Goal: Information Seeking & Learning: Learn about a topic

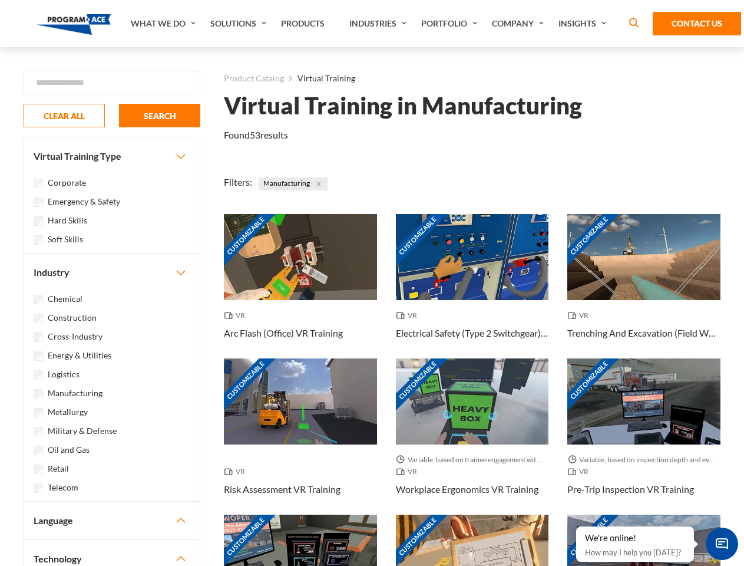
click at [164, 24] on link "What We Do" at bounding box center [165, 23] width 80 height 47
click at [240, 24] on link "Solutions" at bounding box center [239, 23] width 71 height 47
click at [379, 24] on link "Industries" at bounding box center [379, 23] width 72 height 47
click at [520, 24] on link "Company" at bounding box center [519, 23] width 67 height 47
click at [584, 24] on link "Insights" at bounding box center [584, 23] width 62 height 47
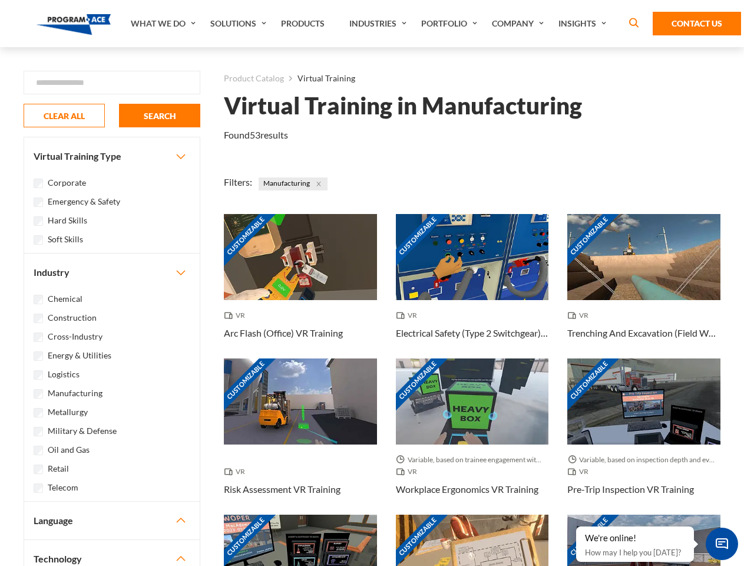
click at [0, 0] on div "Blog White Papers News" at bounding box center [0, 0] width 0 height 0
click at [0, 0] on strong "How Virtual Learning Can Enhance Workforce Productivity: A Guide for L&D Manage…" at bounding box center [0, 0] width 0 height 0
click at [722, 543] on span "Minimize live chat window" at bounding box center [722, 543] width 43 height 43
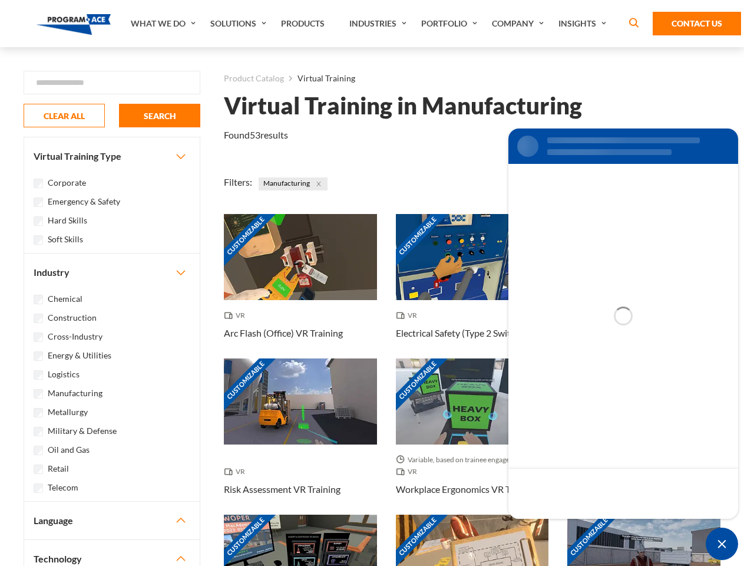
click at [577, 527] on div "Customizable" at bounding box center [643, 557] width 153 height 86
